Goal: Navigation & Orientation: Understand site structure

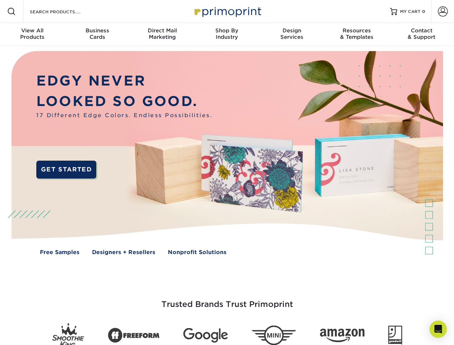
click at [227, 172] on img at bounding box center [226, 158] width 449 height 225
click at [11, 11] on span at bounding box center [11, 11] width 9 height 9
click at [442, 11] on span at bounding box center [443, 11] width 10 height 10
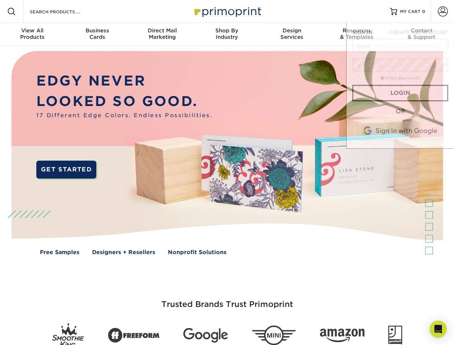
click at [32, 34] on div "View All Products" at bounding box center [32, 33] width 65 height 13
click at [97, 34] on div "Business Cards" at bounding box center [97, 33] width 65 height 13
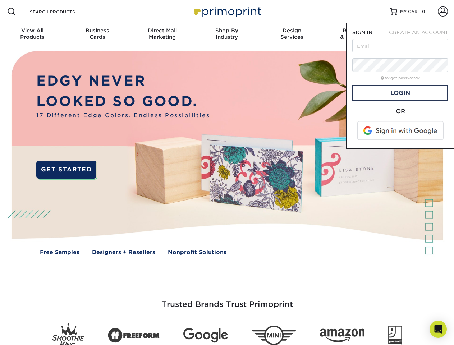
click at [162, 34] on div "Direct Mail Marketing" at bounding box center [162, 33] width 65 height 13
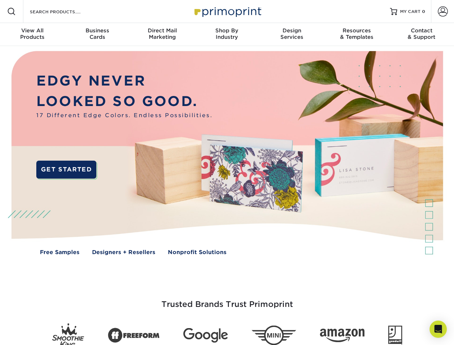
click at [227, 34] on div "Shop By Industry" at bounding box center [226, 33] width 65 height 13
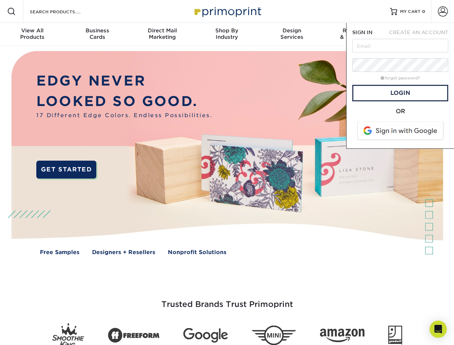
click at [292, 34] on div "Design Services" at bounding box center [291, 33] width 65 height 13
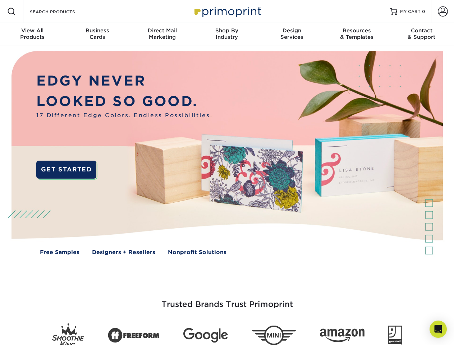
click at [356, 34] on span "SIGN IN" at bounding box center [362, 32] width 20 height 6
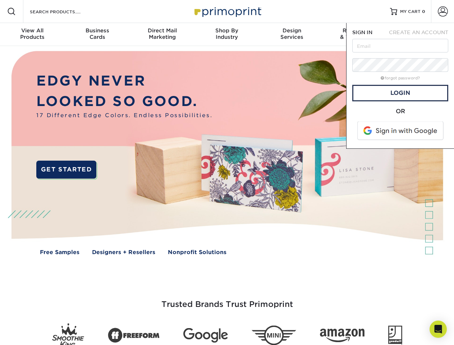
click at [421, 34] on div "Contact & Support" at bounding box center [421, 33] width 65 height 13
